Goal: Information Seeking & Learning: Compare options

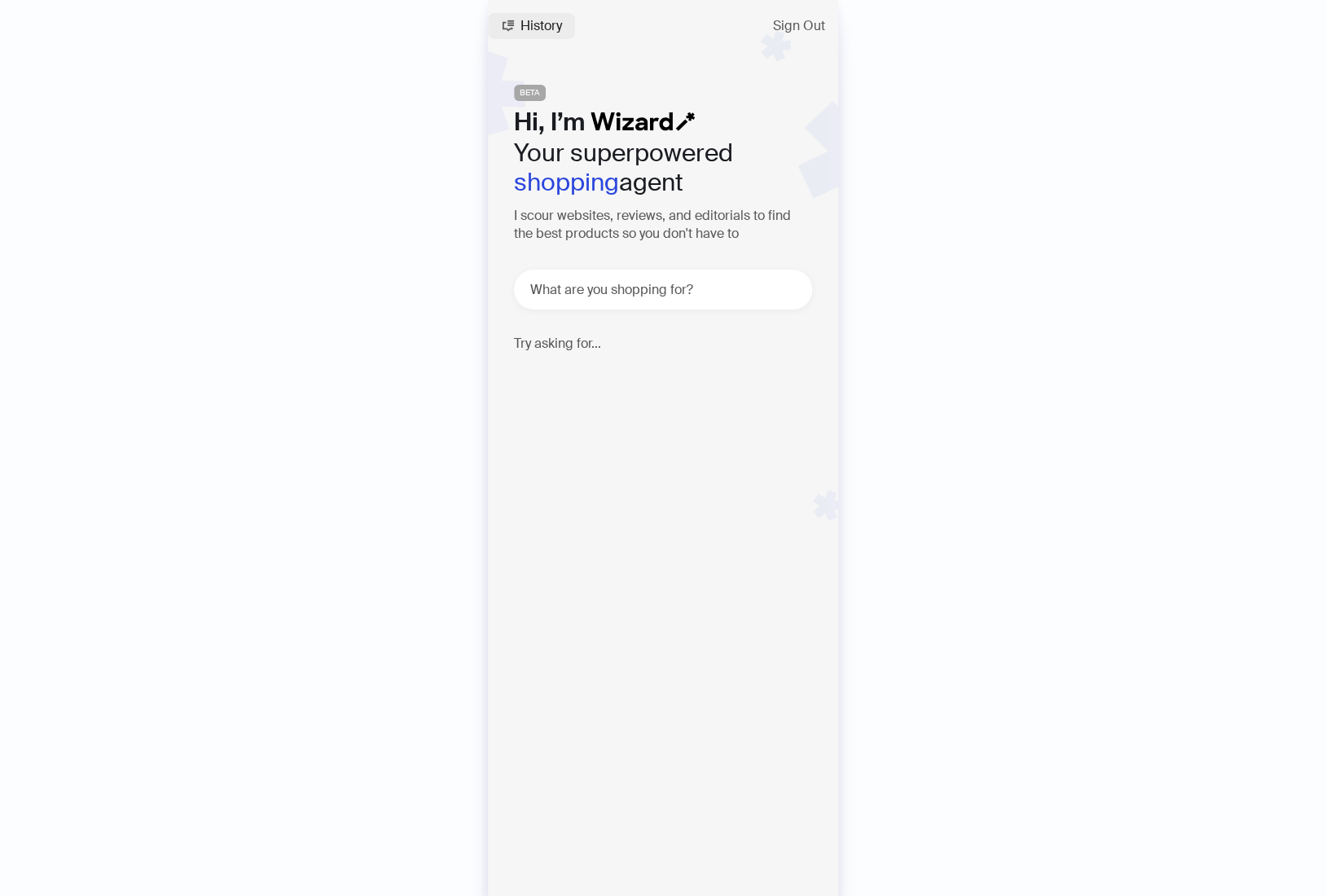
click at [549, 30] on span "History" at bounding box center [541, 25] width 41 height 13
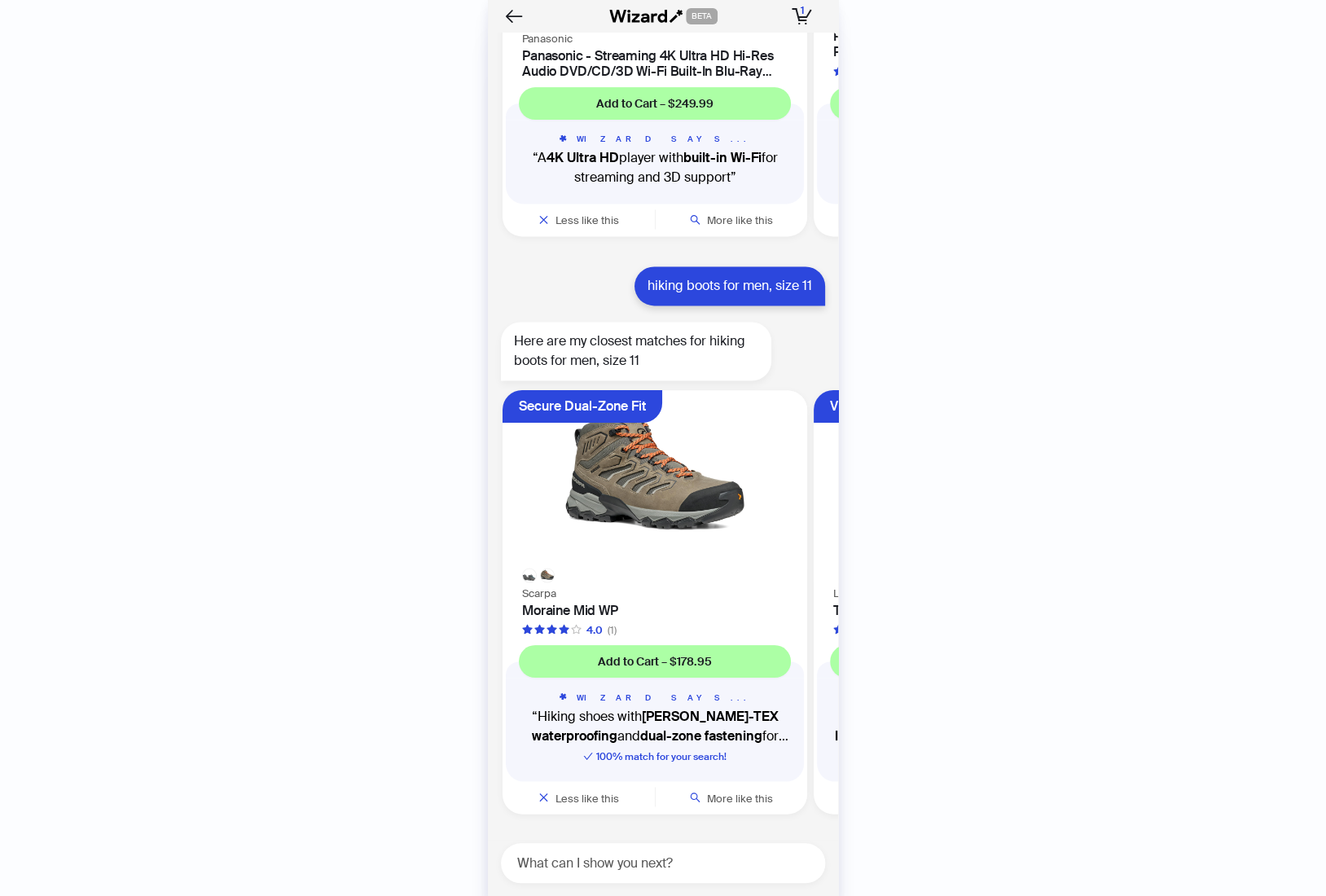
scroll to position [3605, 0]
click at [676, 853] on textarea at bounding box center [669, 862] width 311 height 20
type textarea "**********"
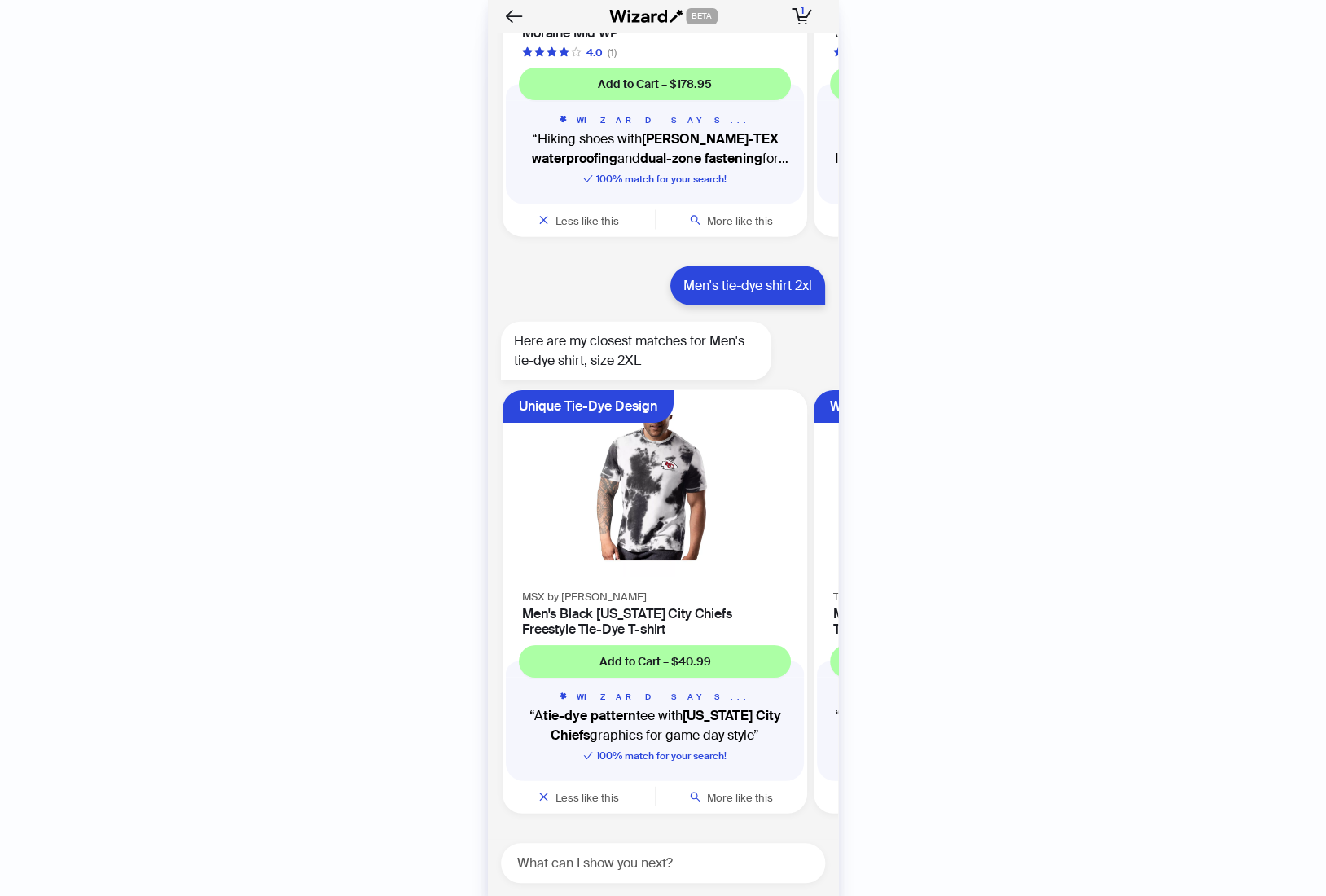
scroll to position [4182, 0]
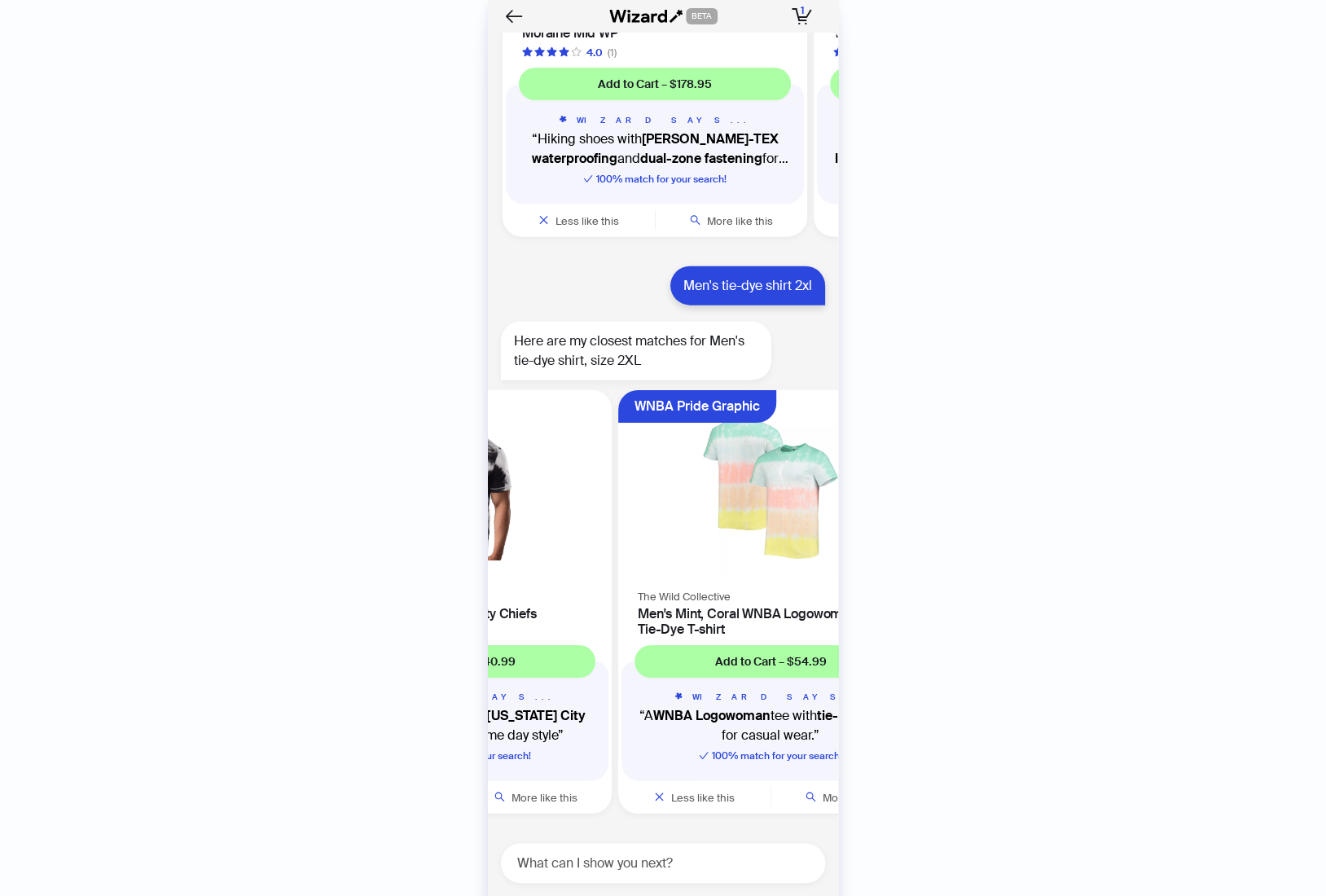
drag, startPoint x: 589, startPoint y: 540, endPoint x: 488, endPoint y: 540, distance: 101.0
click at [490, 542] on ul "Unique Tie-Dye Design MSX by [PERSON_NAME] Men's Black [US_STATE] City Chiefs F…" at bounding box center [658, 605] width 358 height 443
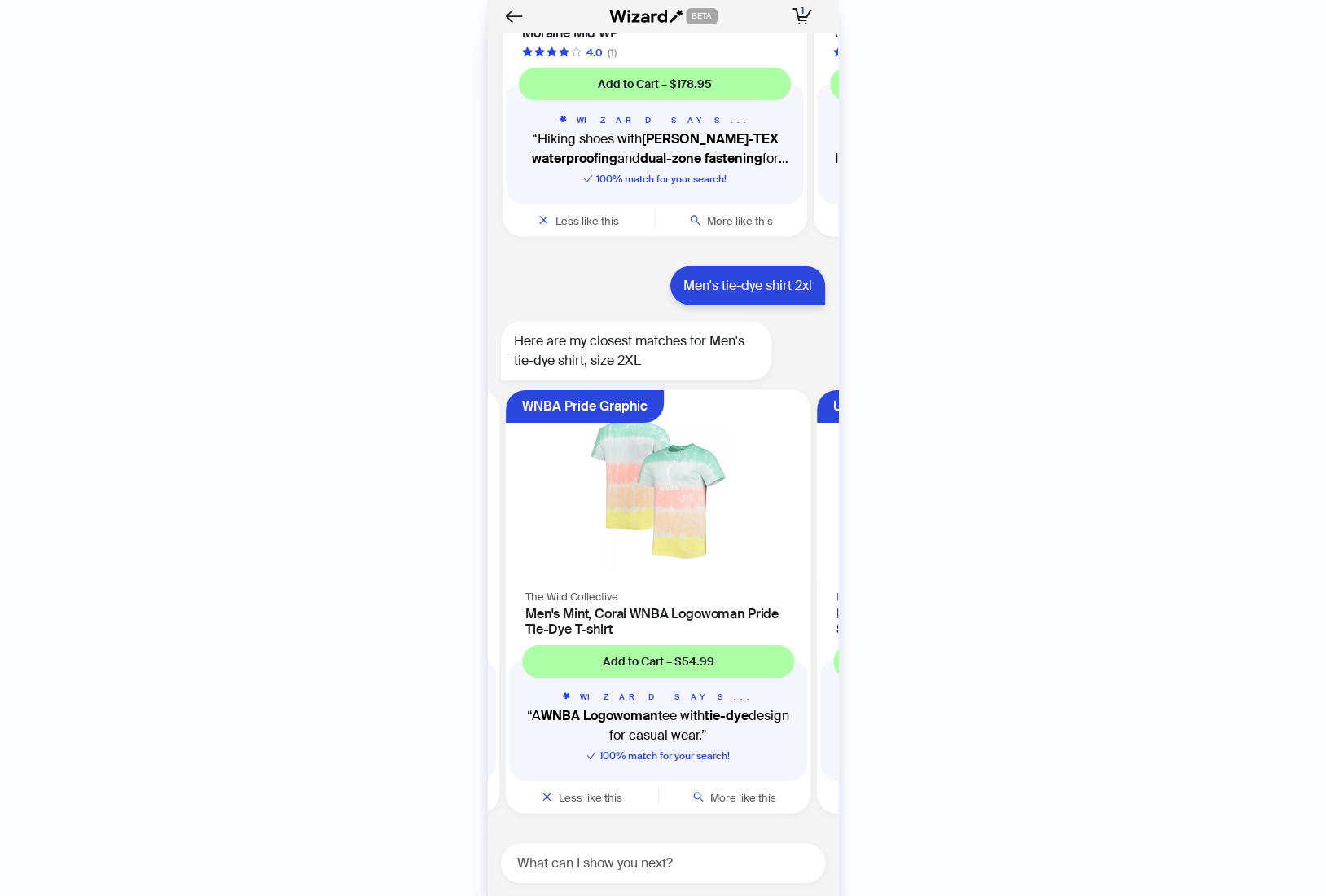
scroll to position [0, 307]
click at [698, 537] on img at bounding box center [659, 488] width 285 height 177
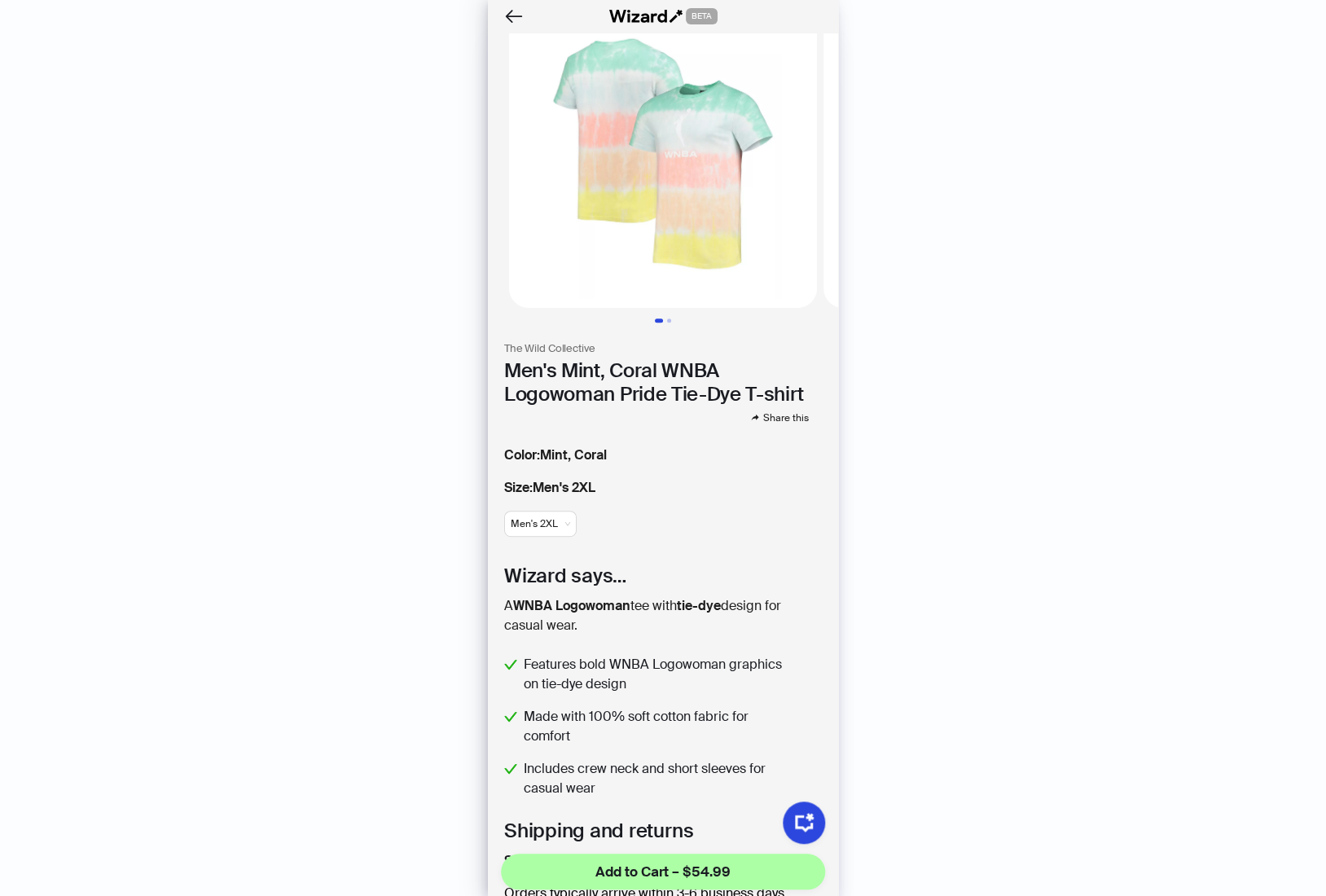
scroll to position [391, 0]
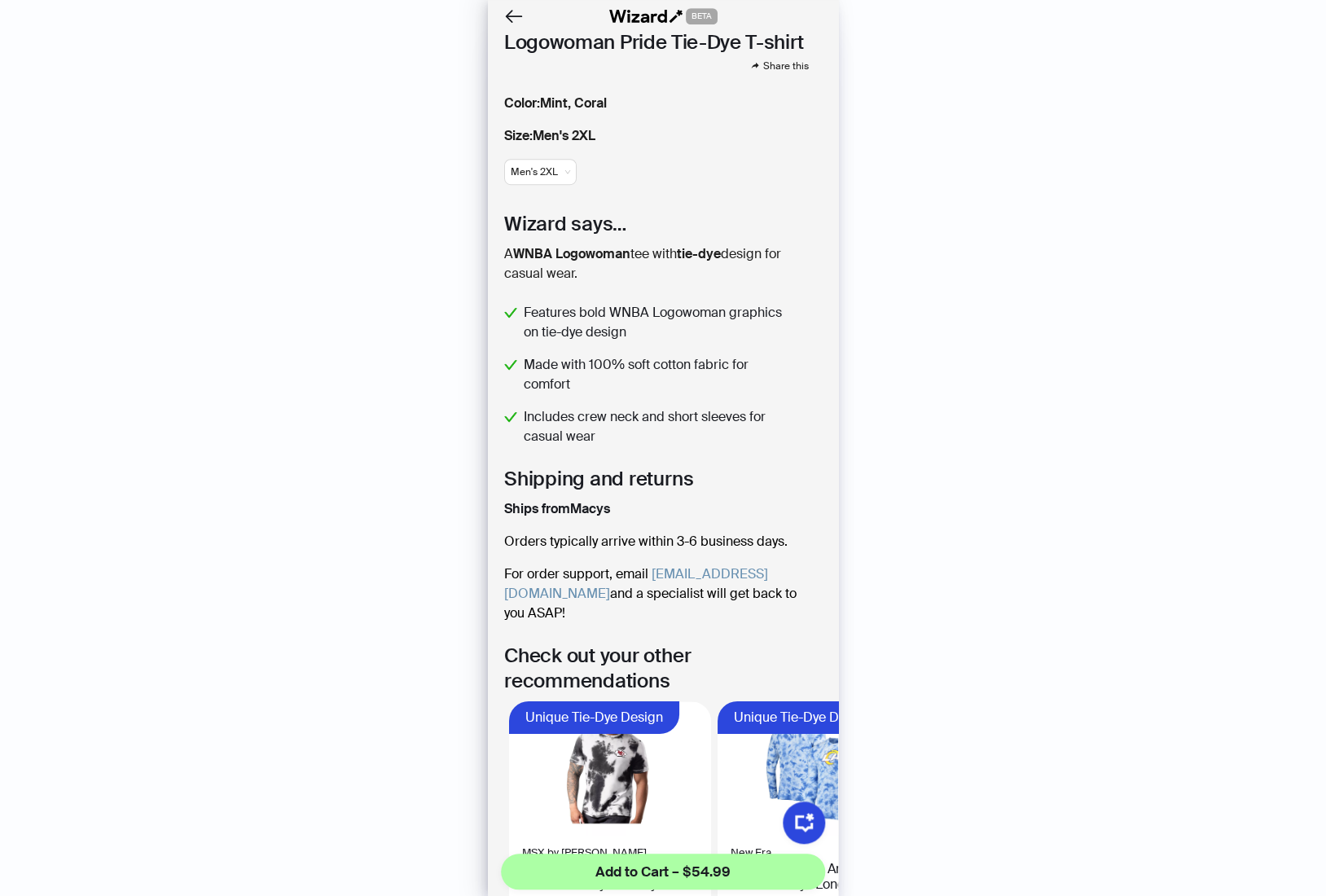
click at [557, 173] on div "Size : Men's 2XL Men's 2XL" at bounding box center [663, 158] width 318 height 65
click at [558, 159] on span "Men's 2XL" at bounding box center [540, 172] width 60 height 24
click at [1104, 257] on div "History Sign Out BETA Hi, I’m Your superpowered shopping agent I scour websites…" at bounding box center [663, 448] width 1326 height 896
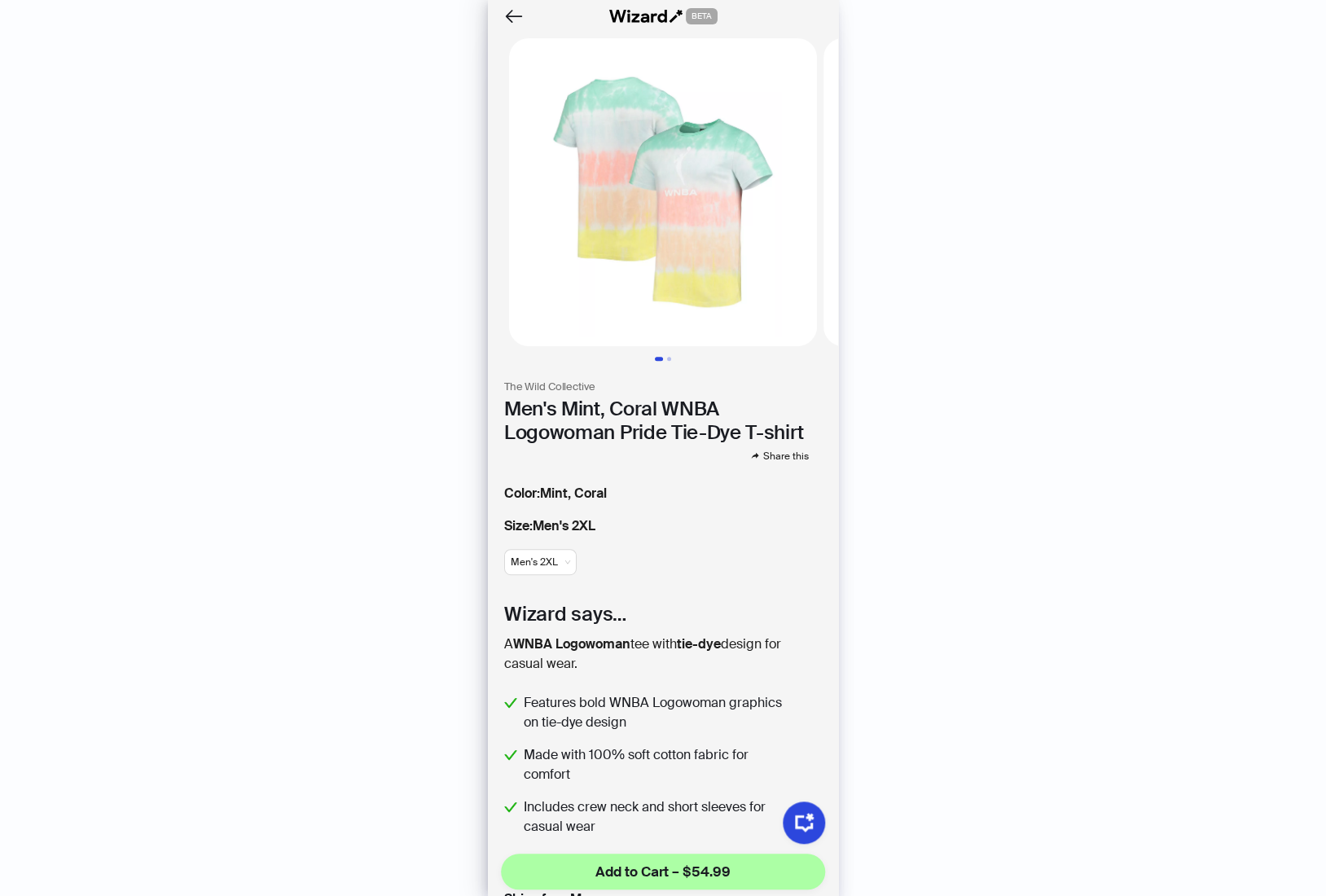
scroll to position [0, 0]
click at [503, 17] on icon "Back" at bounding box center [514, 17] width 28 height 28
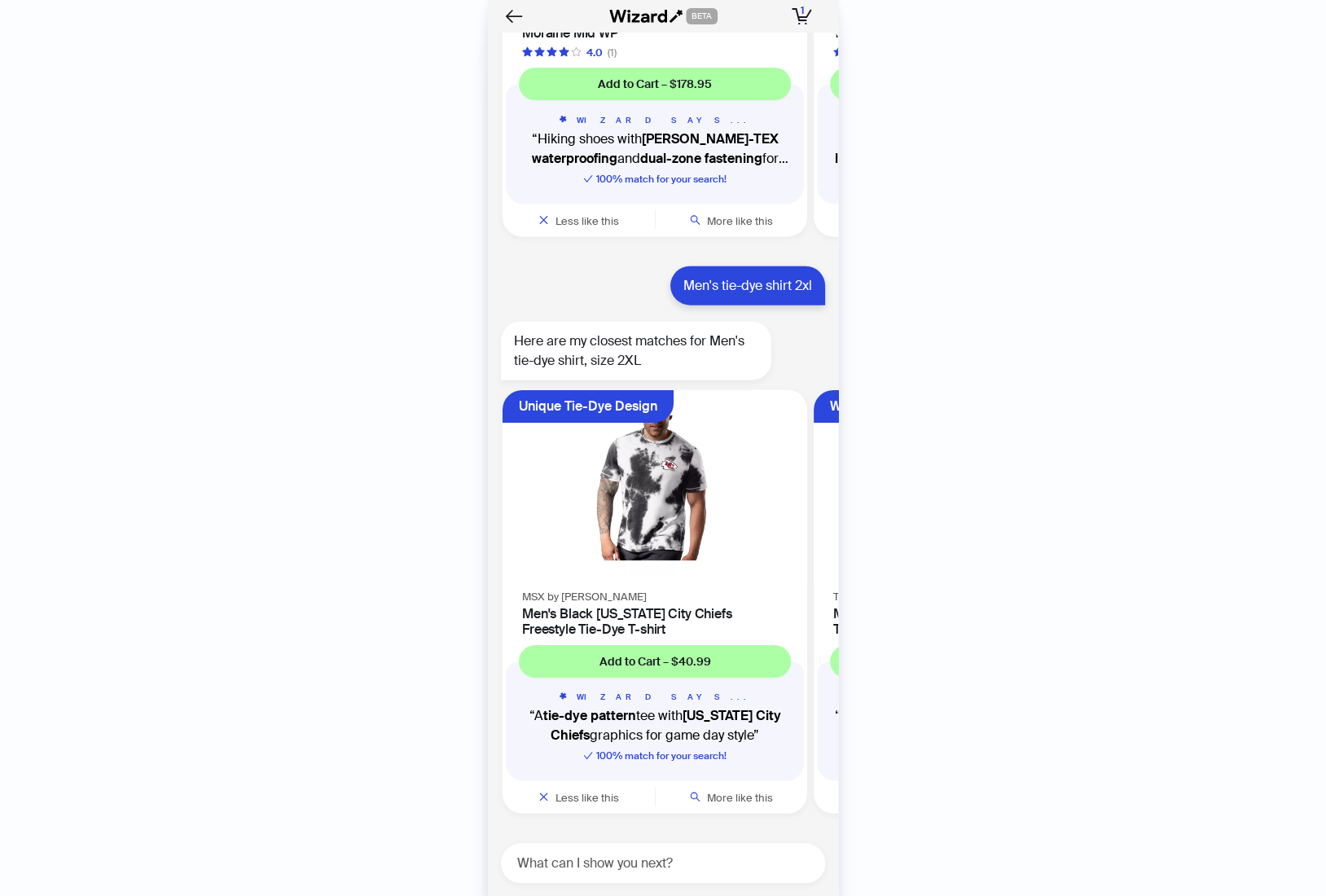
drag, startPoint x: 862, startPoint y: 475, endPoint x: 944, endPoint y: 485, distance: 82.6
click at [944, 486] on div "History Sign Out BETA Hi, I’m Your superpowered shopping agent I scour websites…" at bounding box center [663, 448] width 1326 height 896
click at [695, 515] on img at bounding box center [655, 488] width 285 height 177
click at [666, 502] on img at bounding box center [655, 488] width 285 height 177
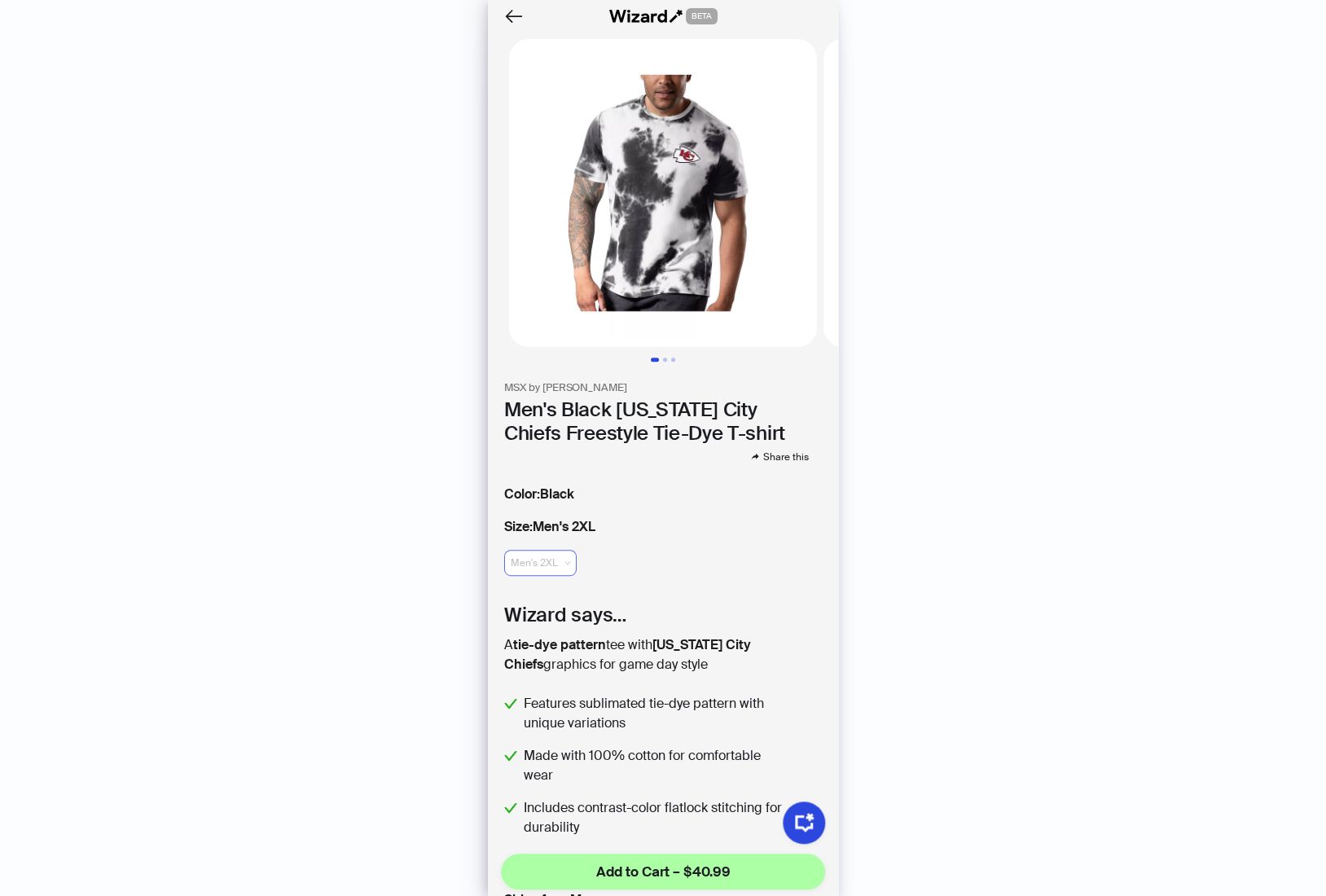
click at [546, 556] on span "Men's 2XL" at bounding box center [540, 563] width 60 height 24
click at [535, 550] on span "Men's 2XL" at bounding box center [540, 563] width 60 height 24
click at [316, 514] on div "History Sign Out BETA Hi, I’m Your superpowered shopping agent I scour websites…" at bounding box center [663, 448] width 1326 height 896
click at [512, 11] on icon "Back" at bounding box center [514, 17] width 28 height 28
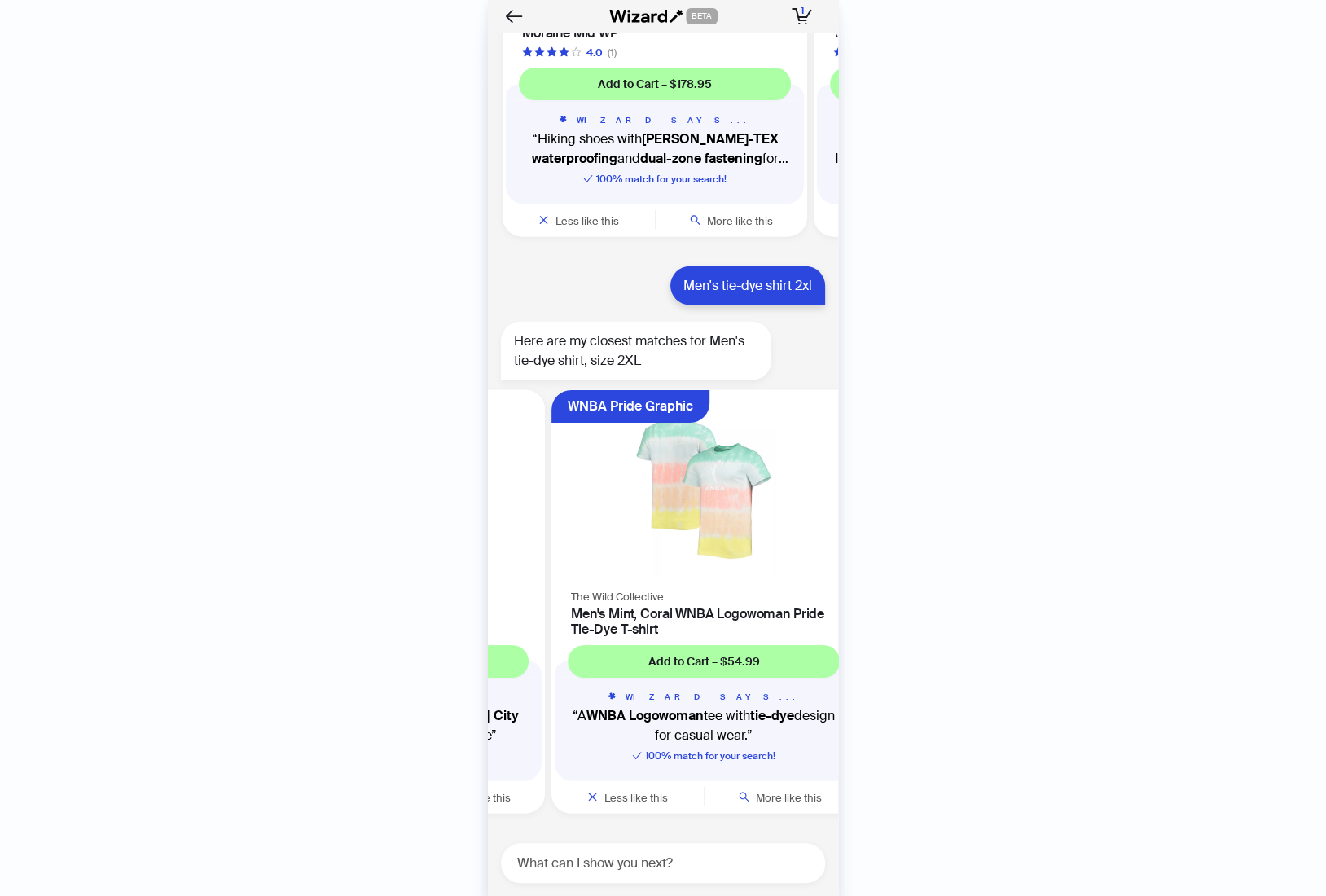
drag, startPoint x: 611, startPoint y: 581, endPoint x: 515, endPoint y: 581, distance: 96.0
click at [516, 582] on ul "Unique Tie-Dye Design MSX by [PERSON_NAME] Men's Black [US_STATE] City Chiefs F…" at bounding box center [658, 605] width 358 height 443
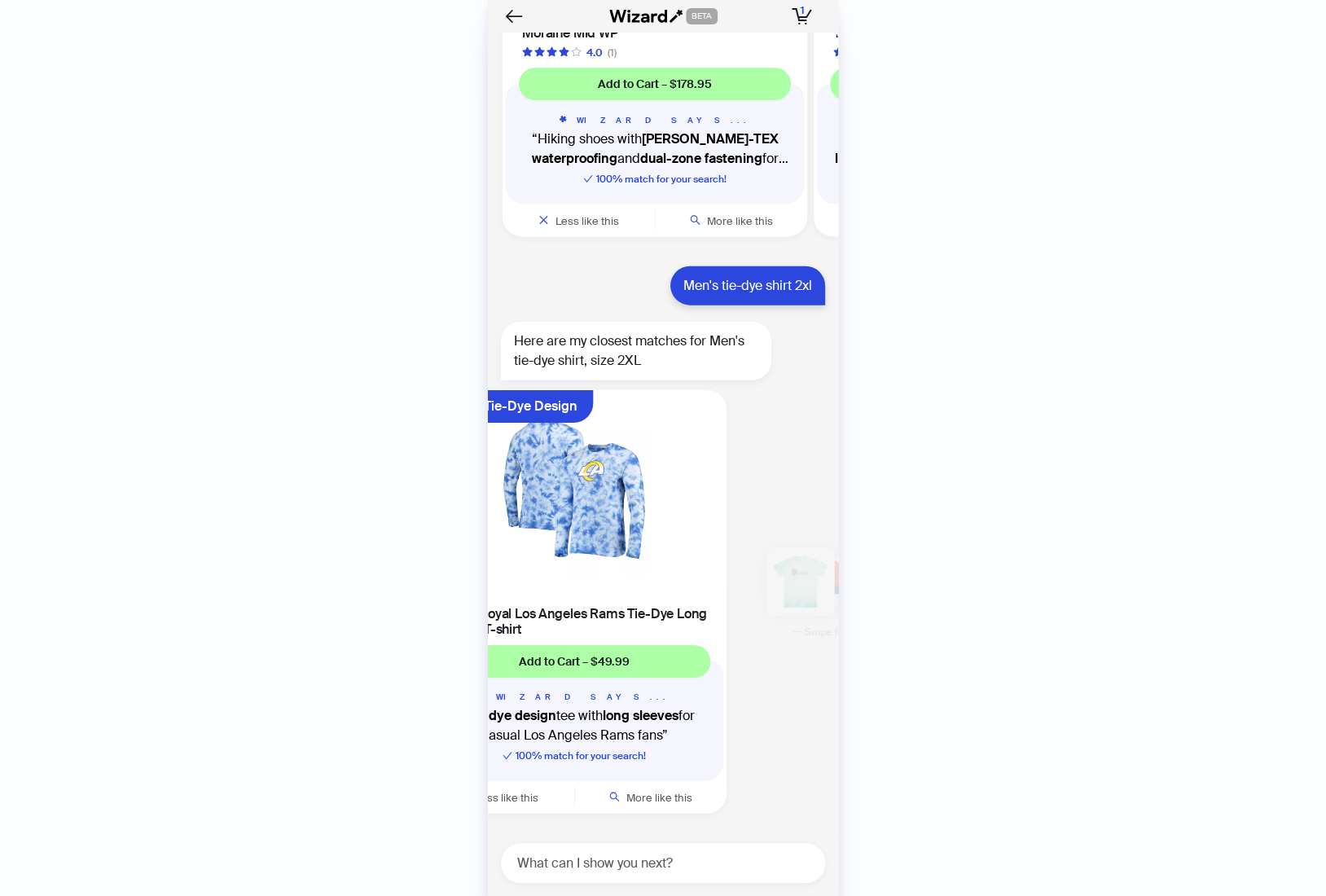
drag, startPoint x: 784, startPoint y: 534, endPoint x: 522, endPoint y: 569, distance: 264.3
click at [521, 567] on ul "Unique Tie-Dye Design MSX by [PERSON_NAME] Men's Black [US_STATE] City Chiefs F…" at bounding box center [658, 605] width 358 height 443
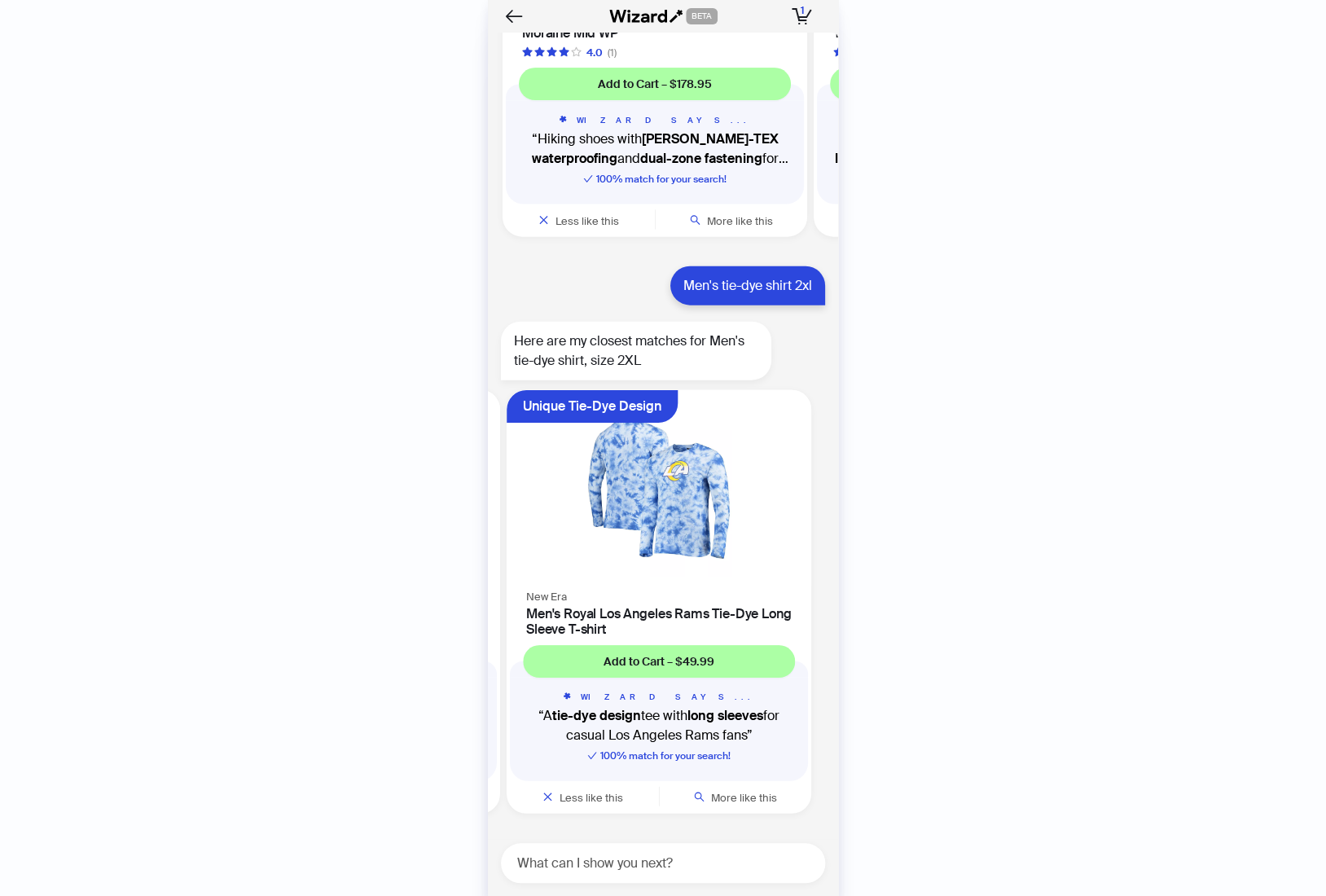
click at [664, 534] on img at bounding box center [659, 488] width 285 height 177
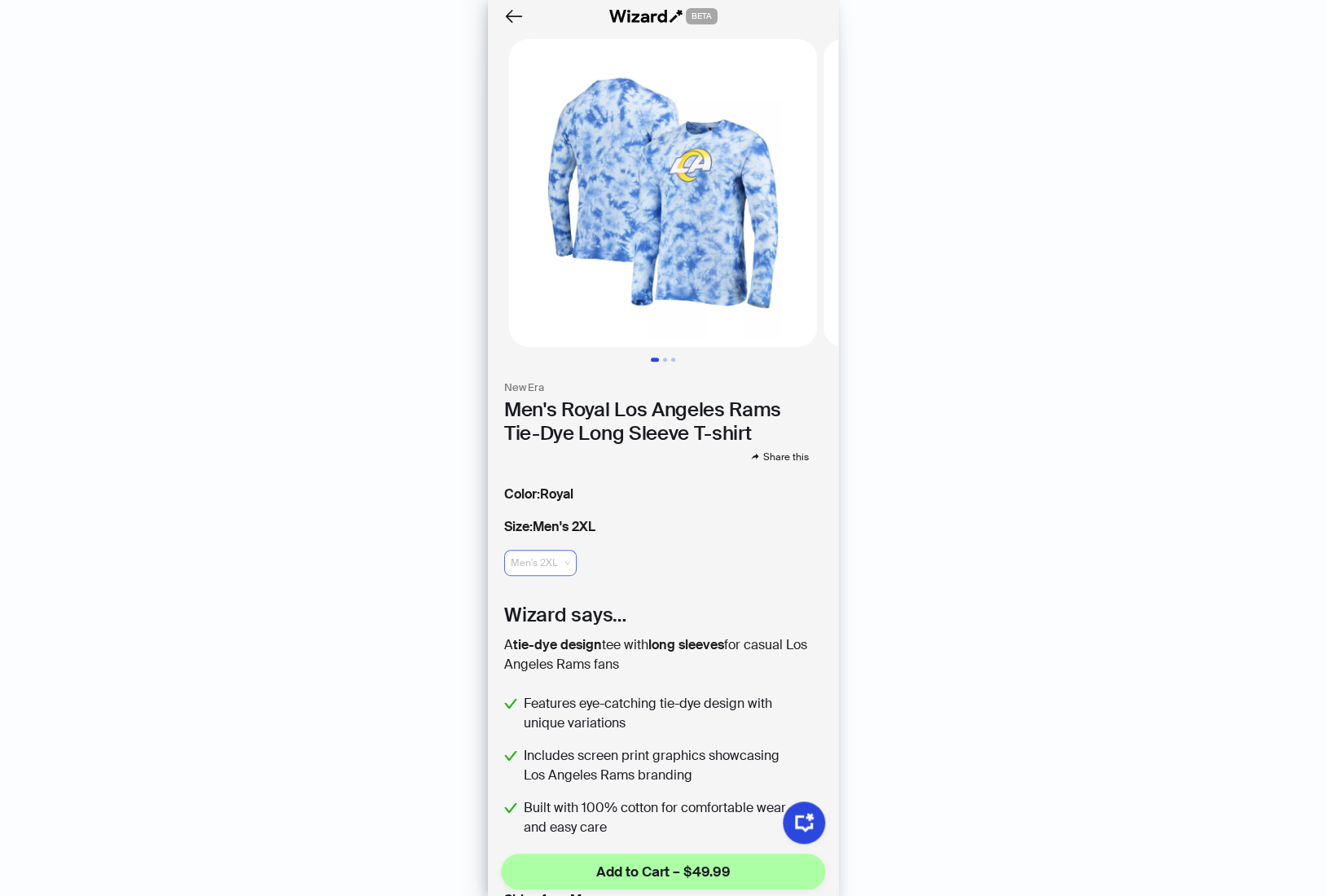
click at [556, 556] on span "Men's 2XL" at bounding box center [540, 563] width 60 height 24
click at [551, 550] on span "Men's 2XL" at bounding box center [540, 563] width 60 height 24
click at [509, 15] on icon "Back" at bounding box center [514, 17] width 28 height 28
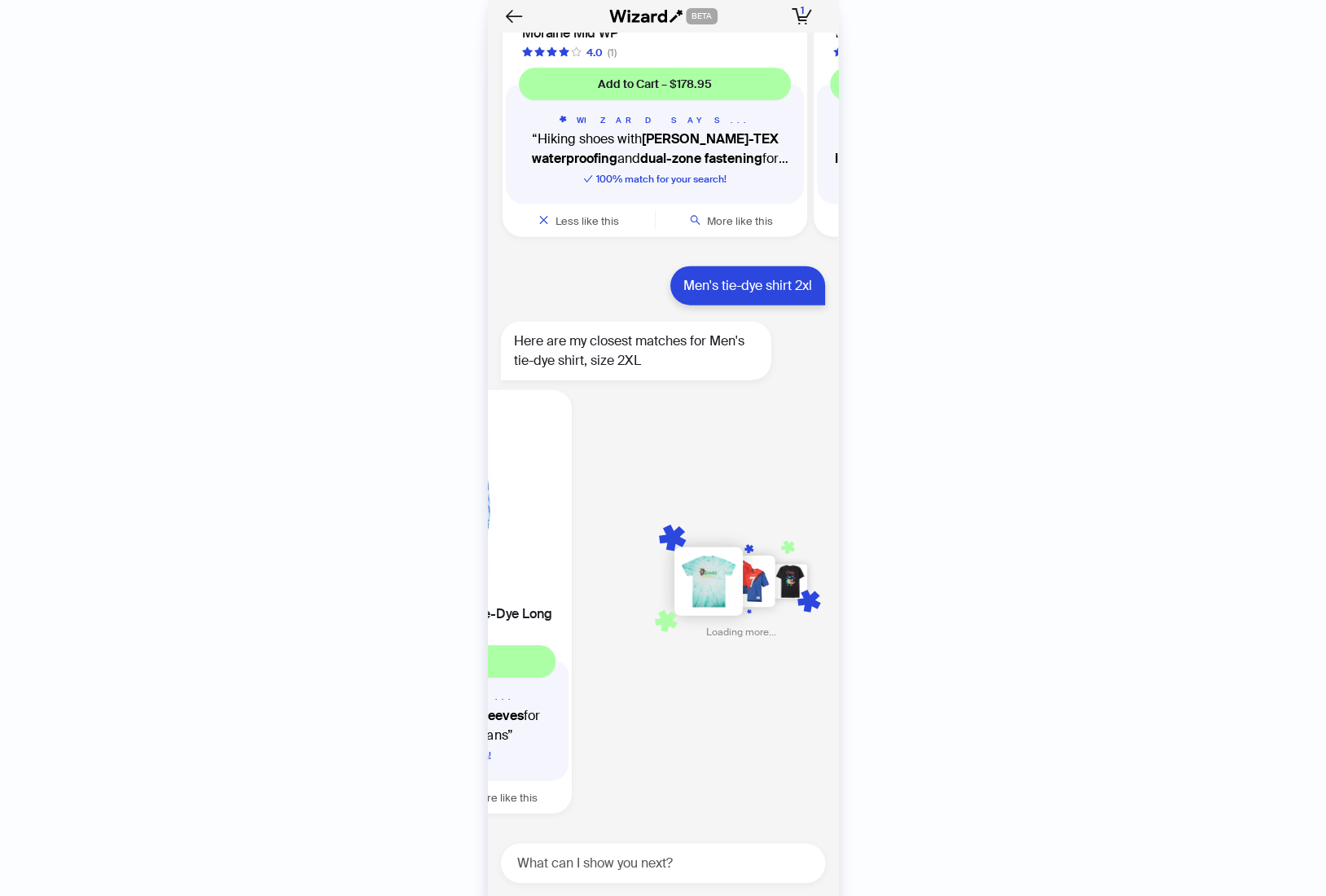
scroll to position [0, 946]
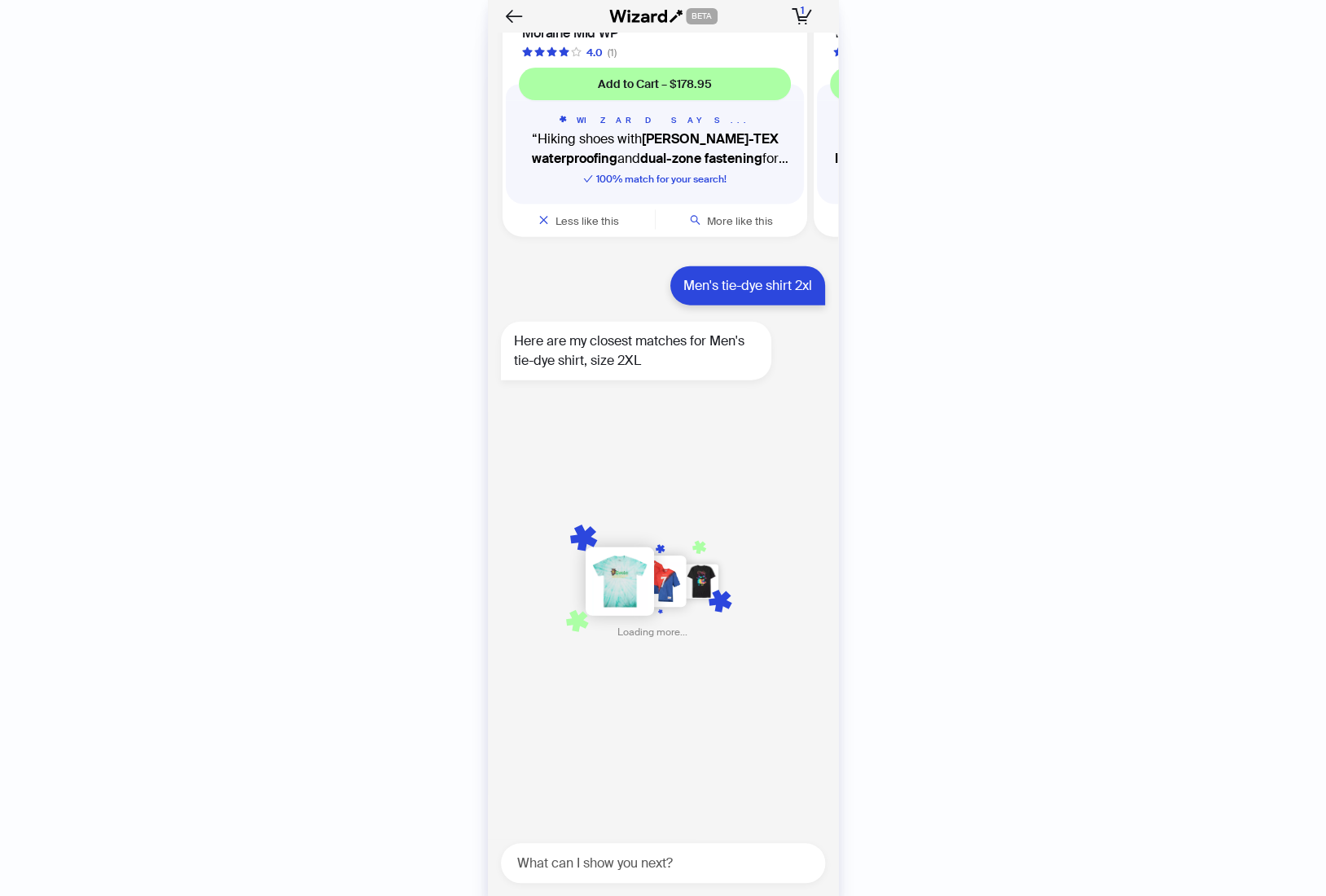
drag, startPoint x: 559, startPoint y: 503, endPoint x: 499, endPoint y: 500, distance: 60.1
click at [500, 503] on ul "Unique Tie-Dye Design MSX by [PERSON_NAME] Men's Black [US_STATE] City Chiefs F…" at bounding box center [658, 605] width 358 height 443
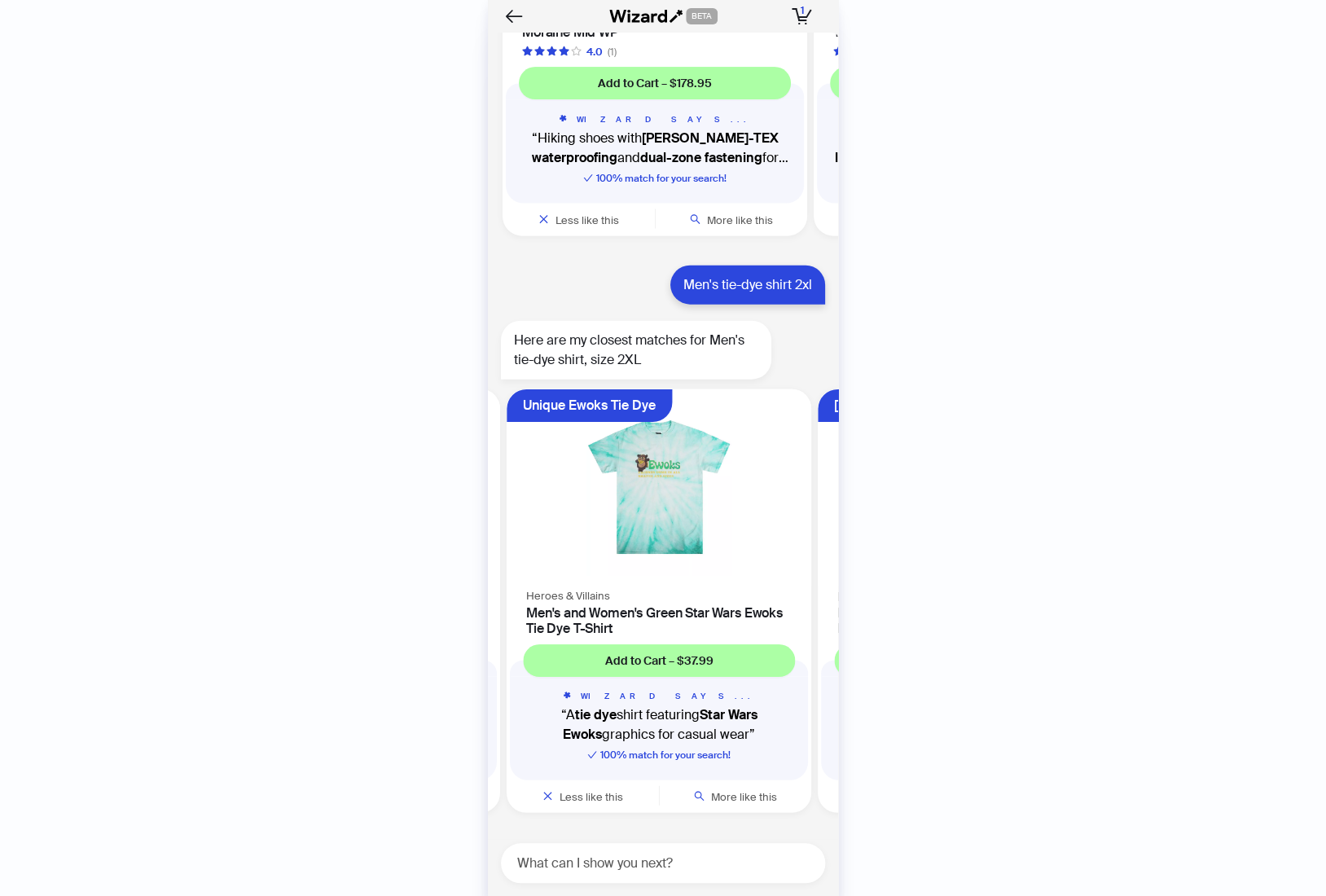
scroll to position [0, 930]
click at [718, 858] on textarea at bounding box center [669, 862] width 311 height 20
paste textarea "**********"
type textarea "**********"
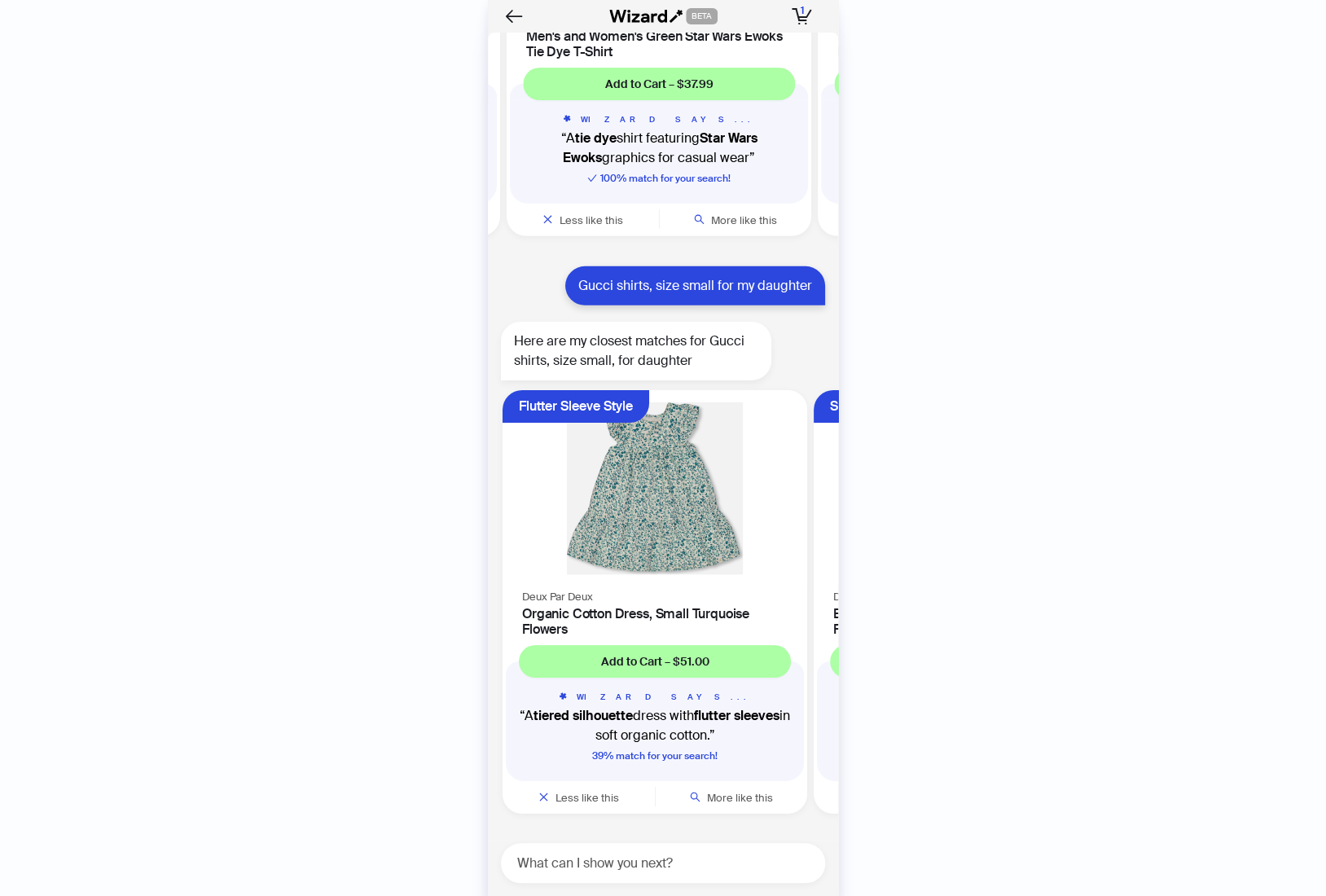
scroll to position [4759, 0]
